Goal: Task Accomplishment & Management: Complete application form

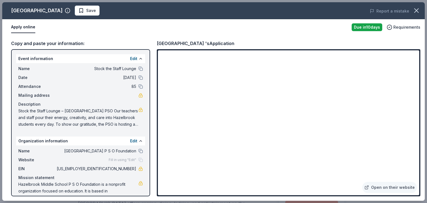
scroll to position [148, 0]
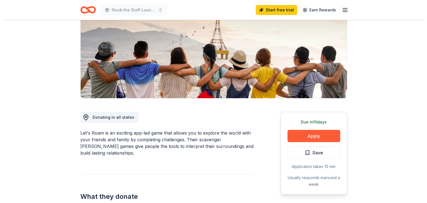
scroll to position [71, 0]
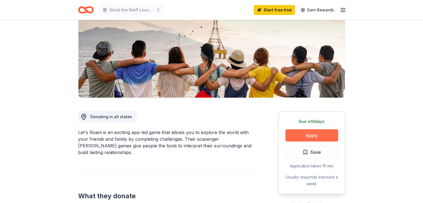
click at [307, 136] on button "Apply" at bounding box center [311, 135] width 53 height 12
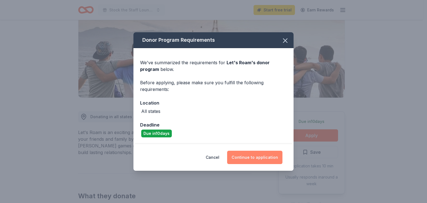
click at [257, 158] on button "Continue to application" at bounding box center [254, 157] width 55 height 13
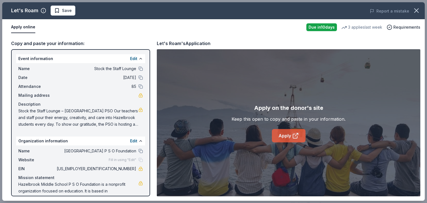
click at [294, 134] on icon at bounding box center [295, 136] width 4 height 4
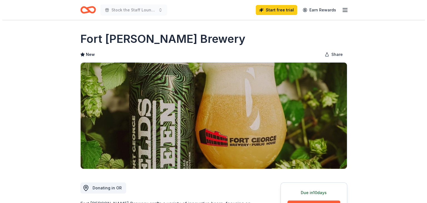
scroll to position [73, 0]
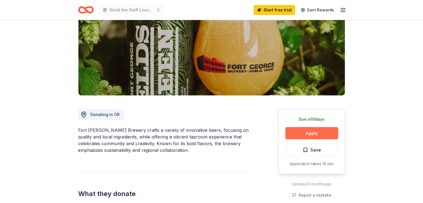
click at [327, 133] on button "Apply" at bounding box center [311, 133] width 53 height 12
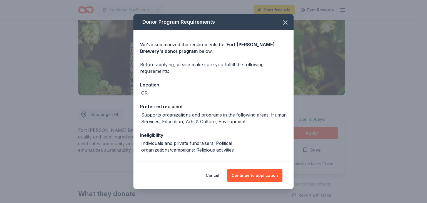
scroll to position [42, 0]
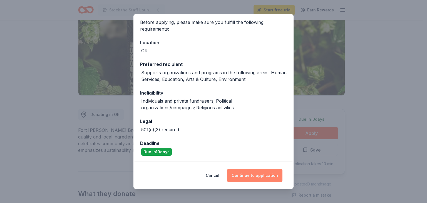
click at [258, 178] on button "Continue to application" at bounding box center [254, 175] width 55 height 13
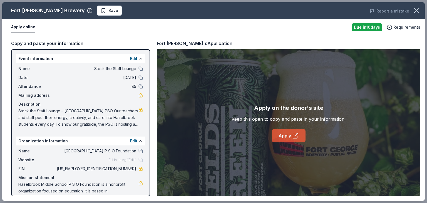
click at [293, 135] on icon at bounding box center [295, 136] width 4 height 4
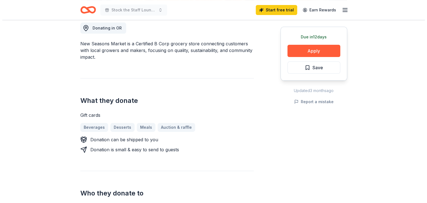
scroll to position [160, 0]
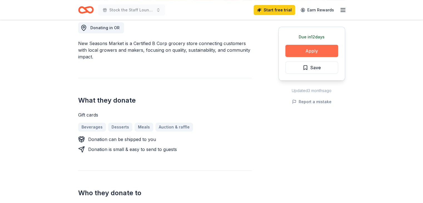
click at [305, 52] on button "Apply" at bounding box center [311, 51] width 53 height 12
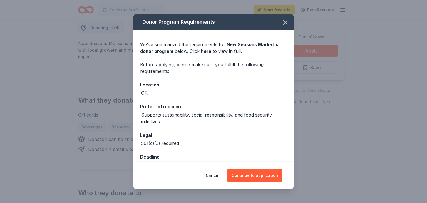
scroll to position [14, 0]
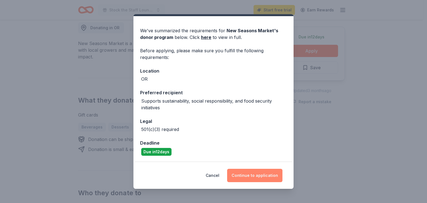
click at [262, 175] on button "Continue to application" at bounding box center [254, 175] width 55 height 13
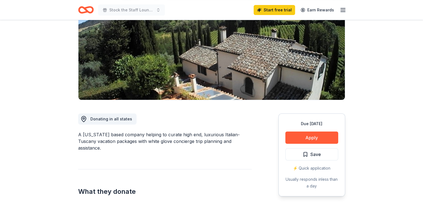
scroll to position [69, 0]
click at [89, 8] on icon "Home" at bounding box center [86, 9] width 16 height 13
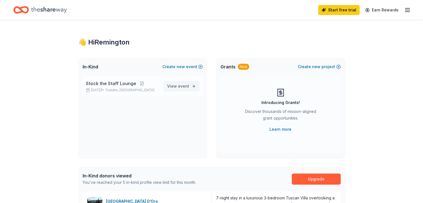
drag, startPoint x: 183, startPoint y: 83, endPoint x: 177, endPoint y: 86, distance: 6.1
click at [177, 86] on span "View event" at bounding box center [178, 86] width 22 height 7
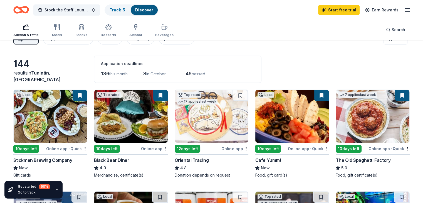
scroll to position [11, 0]
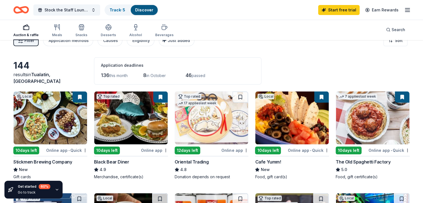
click at [197, 123] on img at bounding box center [211, 118] width 73 height 53
click at [130, 114] on img at bounding box center [130, 118] width 73 height 53
click at [42, 122] on img at bounding box center [50, 118] width 73 height 53
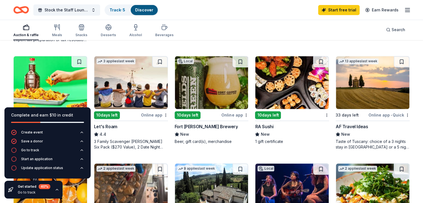
scroll to position [255, 0]
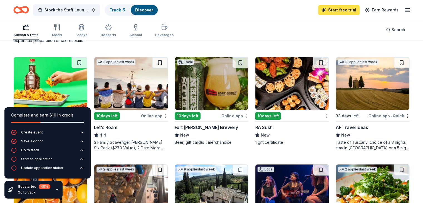
click at [331, 8] on link "Start free trial" at bounding box center [338, 10] width 41 height 10
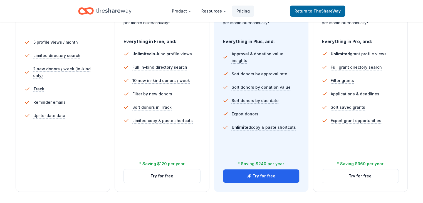
scroll to position [157, 0]
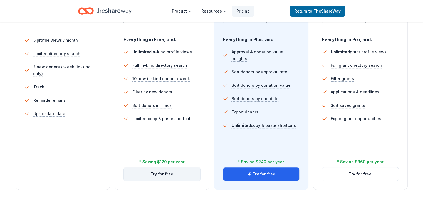
click at [163, 168] on button "Try for free" at bounding box center [162, 174] width 77 height 13
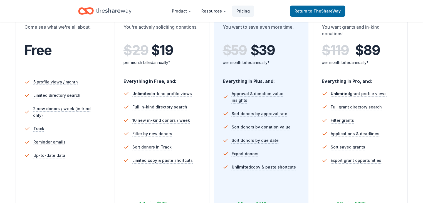
scroll to position [130, 0]
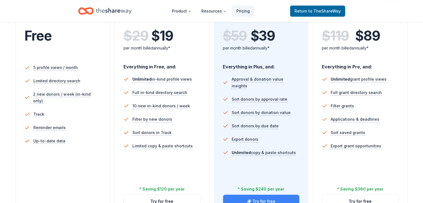
click at [257, 195] on button "Try for free" at bounding box center [261, 201] width 77 height 13
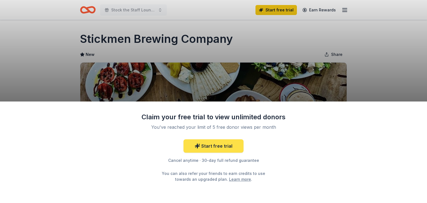
click at [233, 146] on link "Start free trial" at bounding box center [214, 145] width 60 height 13
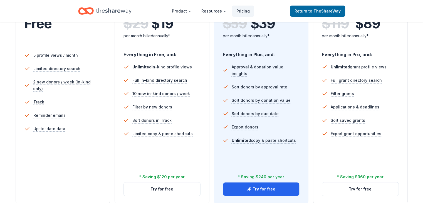
scroll to position [143, 0]
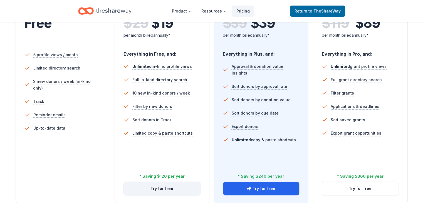
click at [175, 182] on button "Try for free" at bounding box center [162, 188] width 77 height 13
